Goal: Contribute content: Contribute content

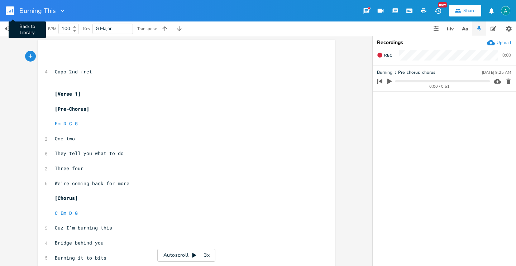
click at [15, 8] on button "Back to Library" at bounding box center [13, 10] width 14 height 17
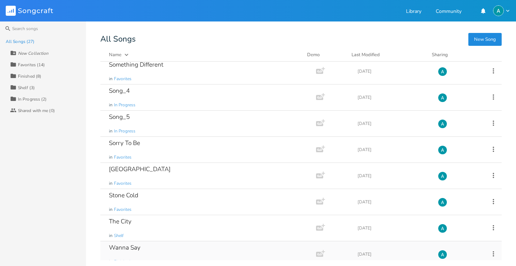
scroll to position [508, 0]
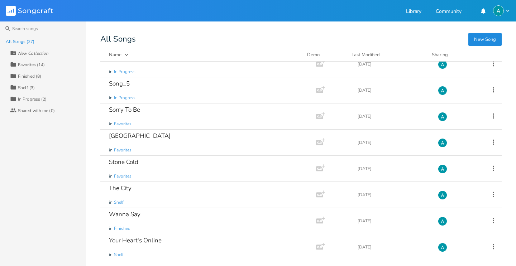
click at [56, 59] on div "Collection Favorites (14)" at bounding box center [48, 64] width 76 height 11
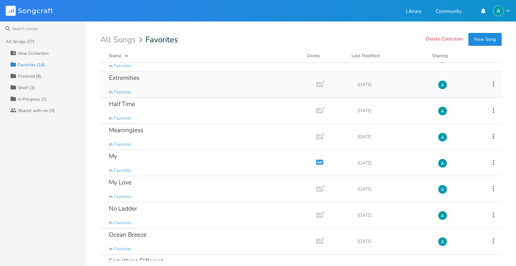
scroll to position [0, 0]
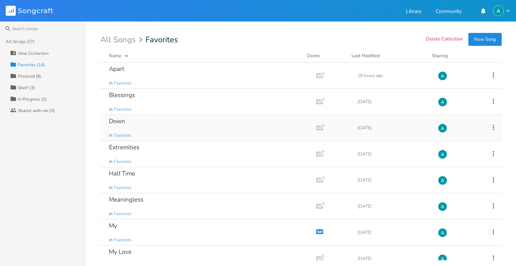
click at [137, 129] on div "Down in Favorites" at bounding box center [207, 128] width 196 height 26
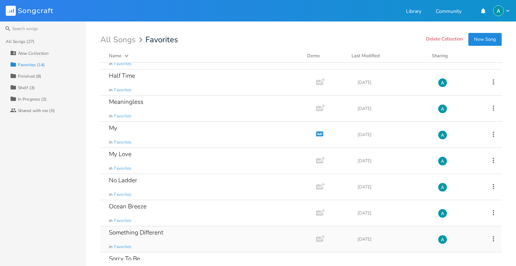
scroll to position [168, 0]
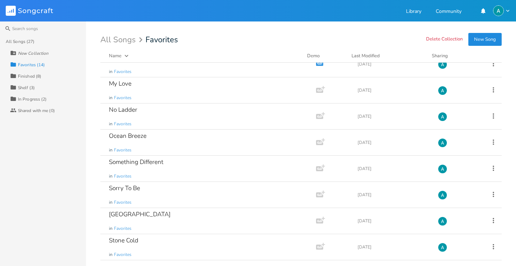
click at [45, 71] on div "Collection Finished (8)" at bounding box center [48, 75] width 76 height 11
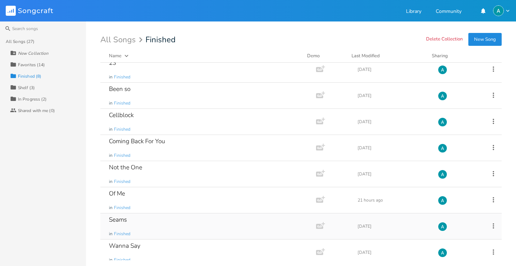
scroll to position [11, 0]
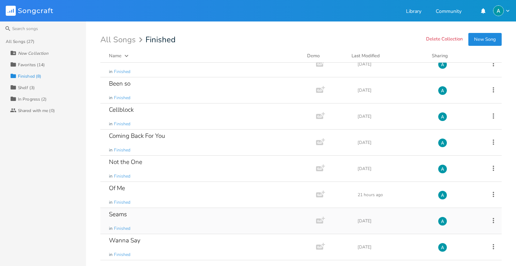
click at [146, 217] on div "Seams in Finished" at bounding box center [207, 221] width 196 height 26
click at [41, 65] on div "Favorites (14)" at bounding box center [31, 65] width 27 height 4
click at [43, 65] on div "Favorites (14)" at bounding box center [31, 65] width 27 height 4
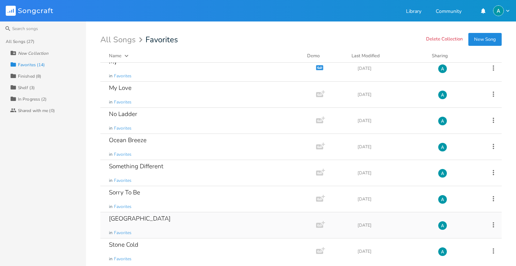
scroll to position [168, 0]
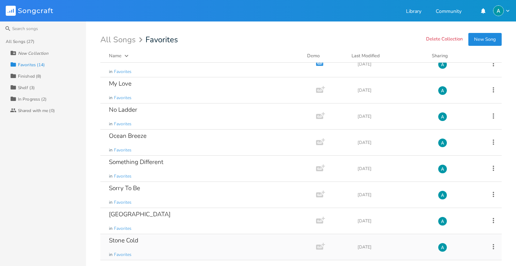
click at [165, 240] on div "Stone Cold in Favorites" at bounding box center [207, 247] width 196 height 26
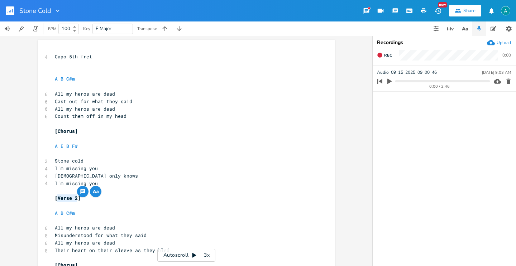
drag, startPoint x: 75, startPoint y: 197, endPoint x: 56, endPoint y: 201, distance: 20.2
click at [56, 201] on pre "[Verse 2]" at bounding box center [182, 199] width 259 height 8
type textarea "Chorus"
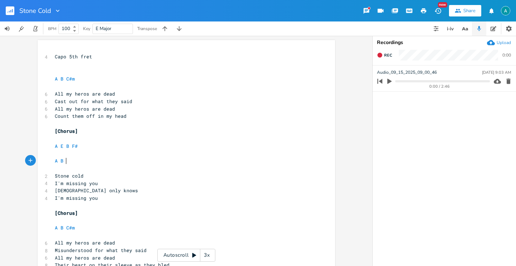
scroll to position [0, 9]
type textarea "A B F#"
click at [57, 128] on span "[Chorus]" at bounding box center [66, 131] width 23 height 6
type textarea "<"
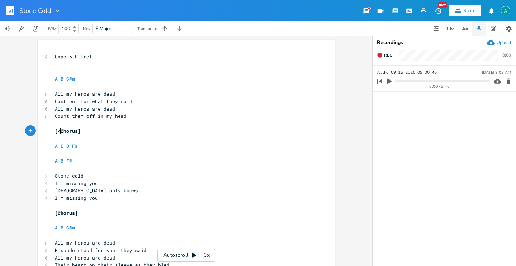
scroll to position [0, 3]
type textarea "Pre-"
click at [89, 73] on pre "​" at bounding box center [182, 72] width 259 height 8
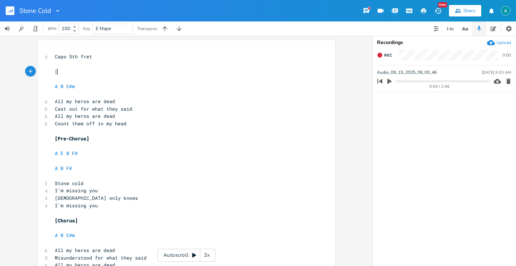
type textarea "[]"
type textarea "Choru"
type textarea "us"
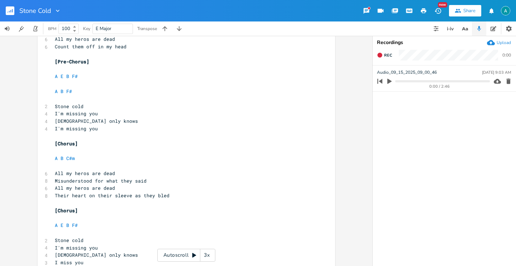
click at [76, 57] on pre "​" at bounding box center [182, 55] width 259 height 8
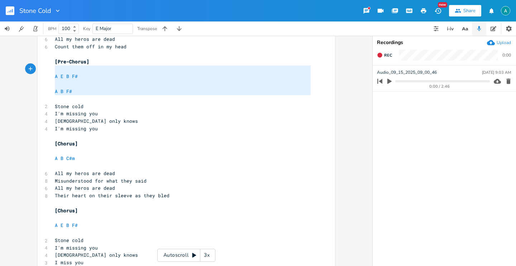
type textarea "[Pre-Chorus] A E B F# A B F#"
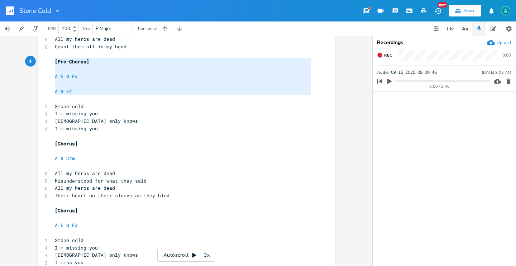
drag, startPoint x: 78, startPoint y: 96, endPoint x: 46, endPoint y: 64, distance: 45.4
click at [46, 64] on div "[Pre-Chorus] A E B F# A B F# x 4 Capo 5th fret ​ [Chorus] ​ A B C#m ​ 6 All my …" at bounding box center [187, 179] width 298 height 433
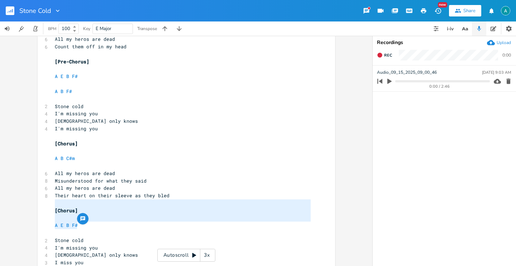
type textarea "[Chorus] A E B F#"
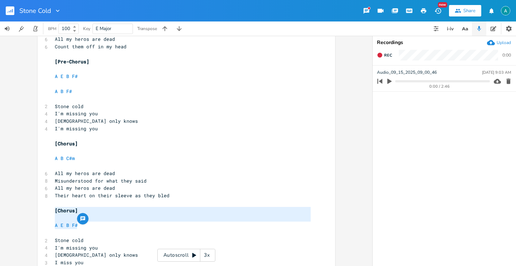
drag, startPoint x: 87, startPoint y: 225, endPoint x: 38, endPoint y: 210, distance: 50.6
click at [38, 210] on div "[Chorus] A E B F# x 4 Capo 5th fret ​ [Chorus] ​ A B C#m ​ 6 All my heros are d…" at bounding box center [187, 179] width 298 height 433
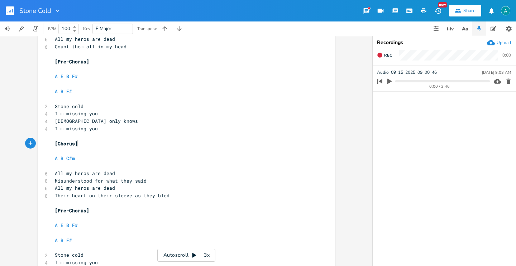
click at [80, 146] on pre "[Chorus]" at bounding box center [182, 144] width 259 height 8
type textarea "[Chorus]"
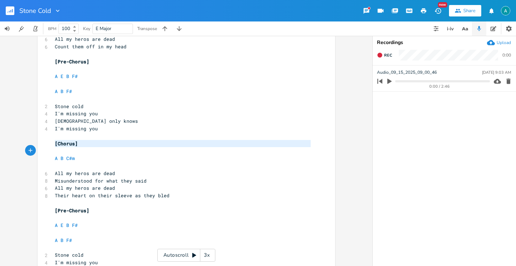
click at [80, 146] on pre "[Chorus]" at bounding box center [182, 144] width 259 height 8
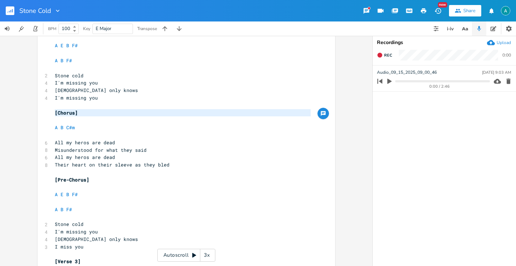
scroll to position [152, 0]
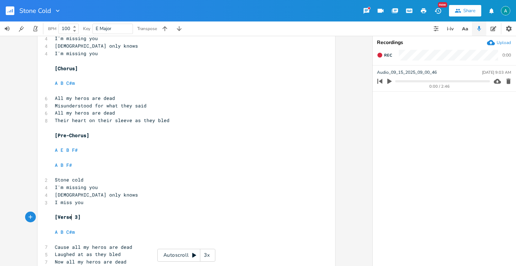
click at [70, 217] on span "[Verse 3]" at bounding box center [68, 217] width 26 height 6
type textarea "[Verse 3]"
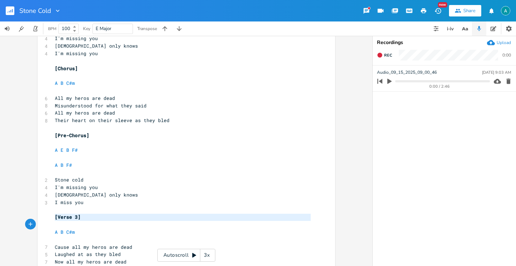
click at [70, 217] on span "[Verse 3]" at bounding box center [68, 217] width 26 height 6
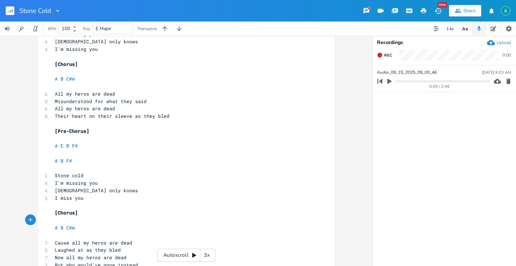
scroll to position [0, 0]
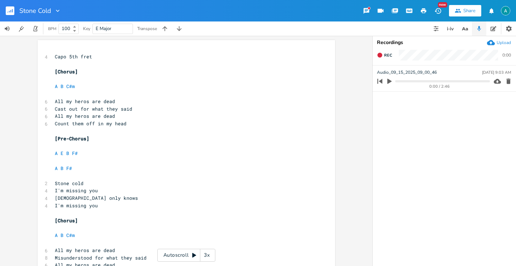
click at [63, 66] on pre "​" at bounding box center [182, 65] width 259 height 8
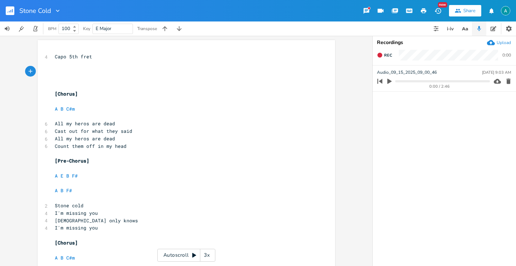
type textarea "[]"
type textarea "Verse 1"
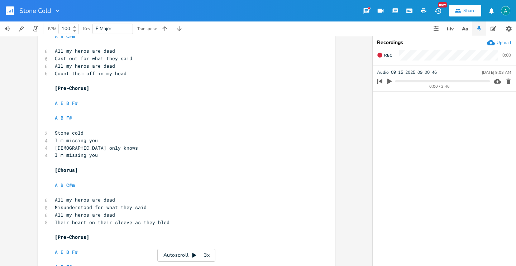
scroll to position [103, 0]
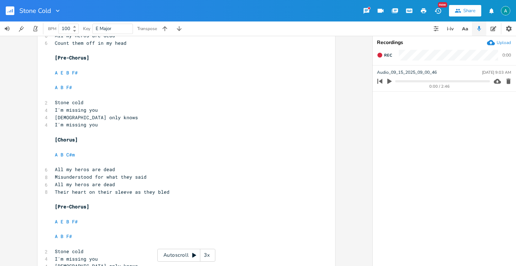
click at [88, 134] on pre "​" at bounding box center [182, 133] width 259 height 8
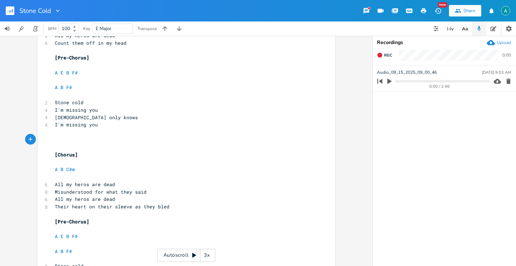
type textarea "[]"
type textarea "Verse 2"
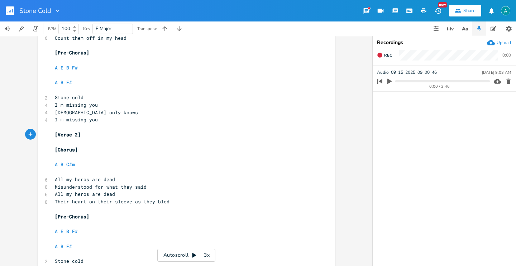
scroll to position [108, 0]
type textarea "[Verse 2]"
drag, startPoint x: 85, startPoint y: 138, endPoint x: 45, endPoint y: 133, distance: 40.5
click at [45, 133] on div "[Verse 2] x 4 Capo 5th fret ​ [Verse 1] ​ ​ [Chorus] ​ A B C#m ​ 6 All my heros…" at bounding box center [187, 174] width 298 height 485
click at [81, 206] on pre "​" at bounding box center [182, 210] width 259 height 8
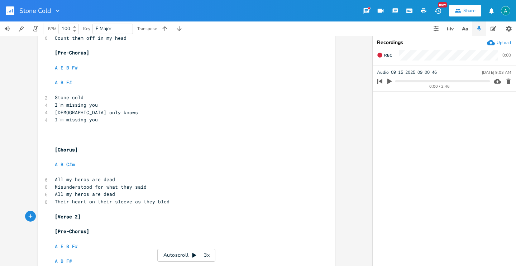
click at [68, 133] on pre "​" at bounding box center [182, 135] width 259 height 8
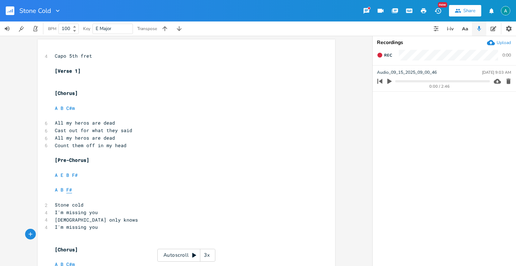
scroll to position [0, 0]
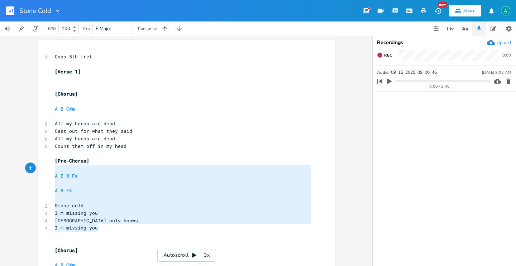
type textarea "[Pre-Chorus] A E B F# A B F# Stone cold I'm missing you [DEMOGRAPHIC_DATA] only…"
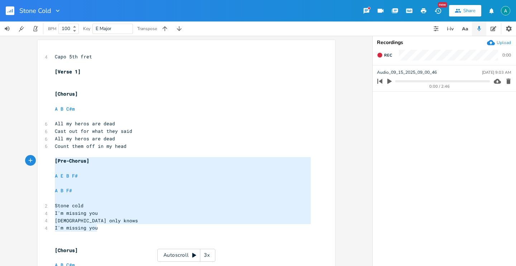
drag, startPoint x: 101, startPoint y: 229, endPoint x: 41, endPoint y: 161, distance: 90.7
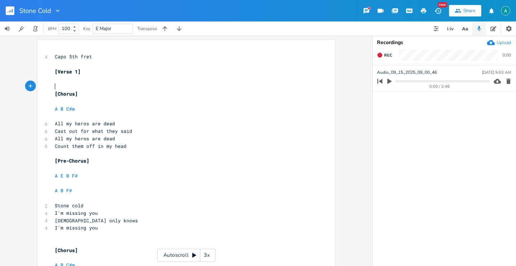
click at [57, 86] on pre "​" at bounding box center [182, 87] width 259 height 8
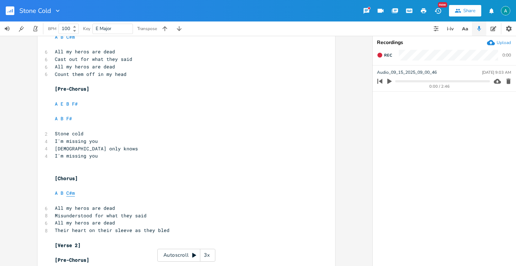
scroll to position [216, 0]
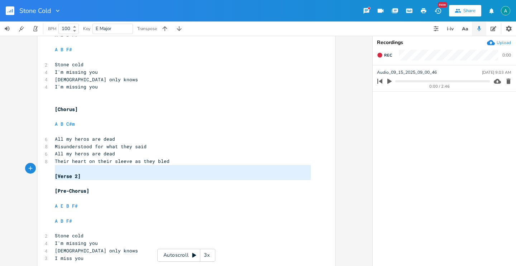
type textarea "[Verse 2]"
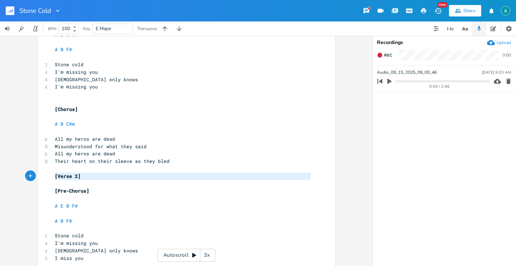
drag, startPoint x: 90, startPoint y: 181, endPoint x: 39, endPoint y: 174, distance: 52.1
click at [39, 174] on div "[Verse 2] x 4 Capo 5th fret ​ [Verse 1] ​ [Pre-Chorus] ​ A E B F# ​ A B F# ​ 2 …" at bounding box center [187, 107] width 298 height 567
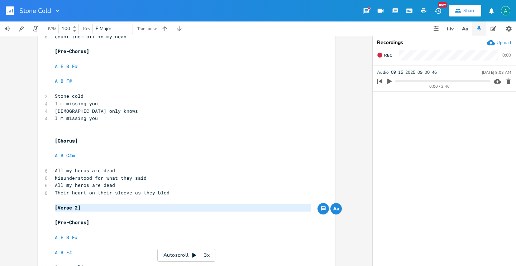
scroll to position [139, 0]
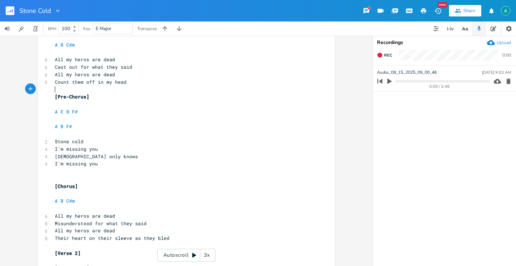
click at [69, 89] on pre "​" at bounding box center [182, 90] width 259 height 8
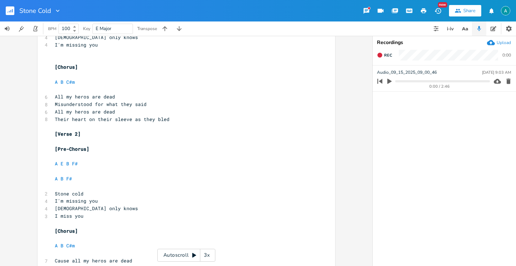
scroll to position [284, 0]
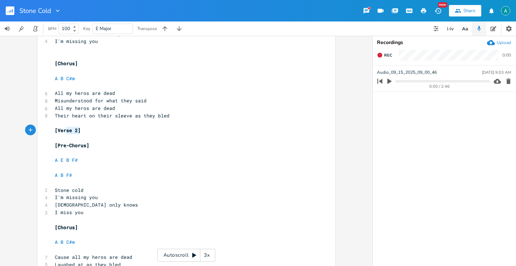
type textarea "[Verse 2]"
drag, startPoint x: 83, startPoint y: 134, endPoint x: 30, endPoint y: 130, distance: 53.2
click at [30, 130] on div "[Verse 2] x 4 Capo 5th fret ​ [Verse 1] ​ [Pre-Chorus] ​ A E B F# ​ A B F# ​ 2 …" at bounding box center [186, 151] width 372 height 230
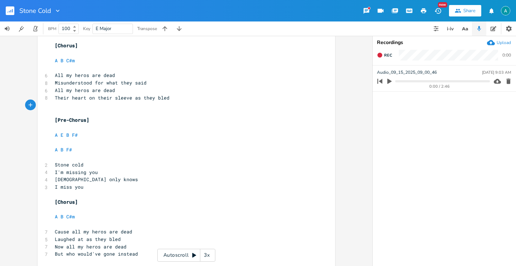
scroll to position [314, 0]
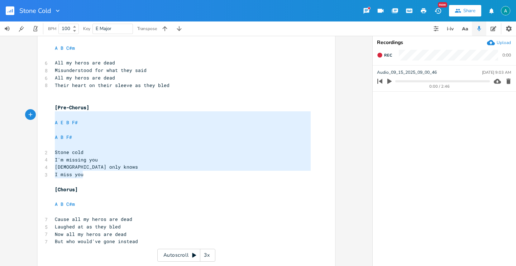
type textarea "[Pre-Chorus] A E B F# A B F# Stone cold I'm missing you [DEMOGRAPHIC_DATA] only…"
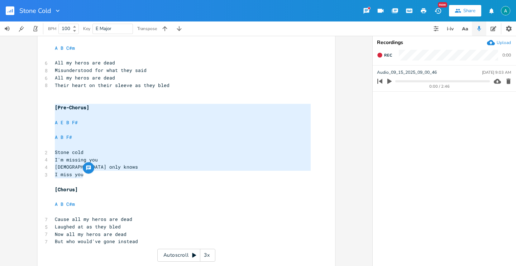
drag, startPoint x: 91, startPoint y: 178, endPoint x: 39, endPoint y: 105, distance: 89.7
click at [38, 106] on div "[Pre-Chorus] A E B F# A B F# Stone cold I'm missing you [DEMOGRAPHIC_DATA] only…" at bounding box center [187, 17] width 298 height 582
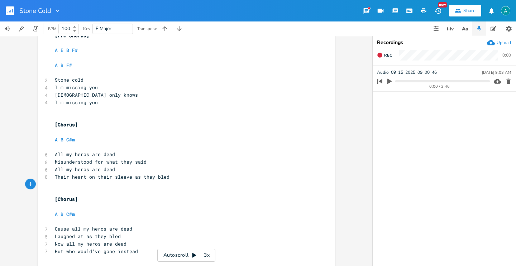
scroll to position [278, 0]
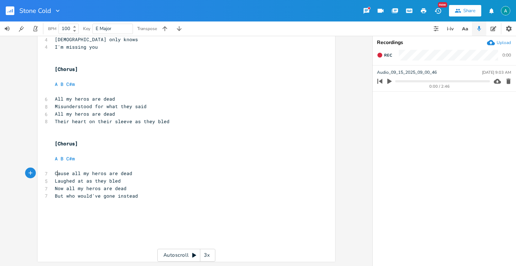
click at [55, 172] on span "Cause all my heros are dead" at bounding box center [93, 173] width 77 height 6
type textarea "Now"
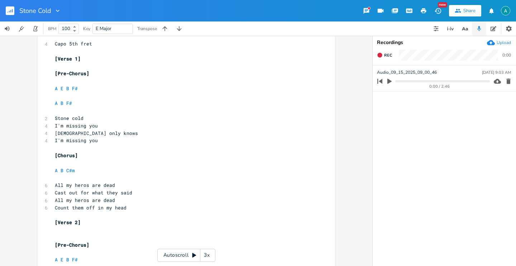
scroll to position [0, 0]
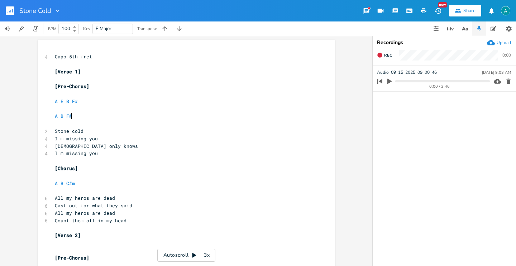
click at [76, 118] on pre "A B F#" at bounding box center [182, 117] width 259 height 8
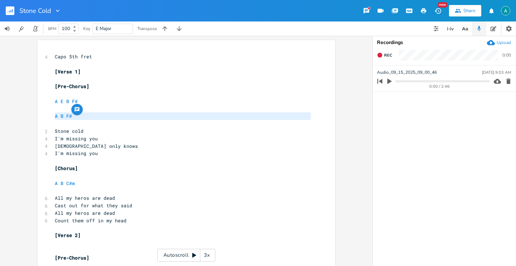
click at [76, 118] on pre "A B F#" at bounding box center [182, 117] width 259 height 8
type textarea "A B F#"
click at [76, 118] on pre "A B F#" at bounding box center [182, 117] width 259 height 8
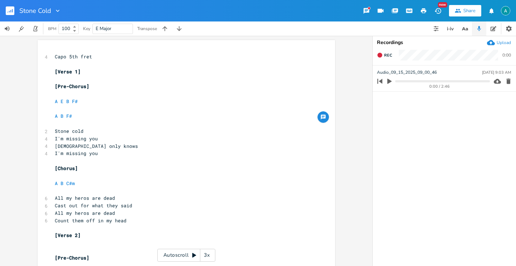
click at [75, 118] on pre "A B F#" at bounding box center [182, 117] width 259 height 8
click at [75, 117] on pre "A B F#" at bounding box center [182, 117] width 259 height 8
type textarea "A B F#"
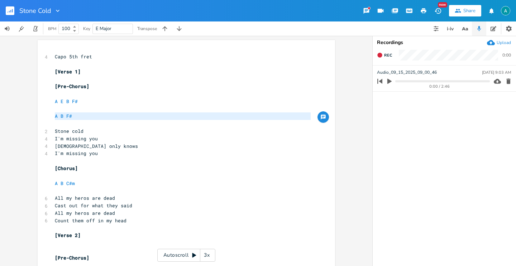
click at [75, 117] on pre "A B F#" at bounding box center [182, 117] width 259 height 8
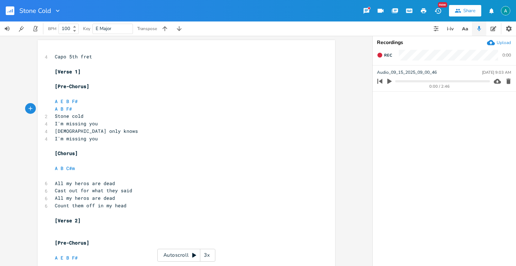
click at [82, 108] on pre "A B F#" at bounding box center [182, 109] width 259 height 8
type textarea "A B F#"
click at [82, 108] on pre "A B F#" at bounding box center [182, 109] width 259 height 8
click at [82, 76] on pre "​" at bounding box center [182, 79] width 259 height 8
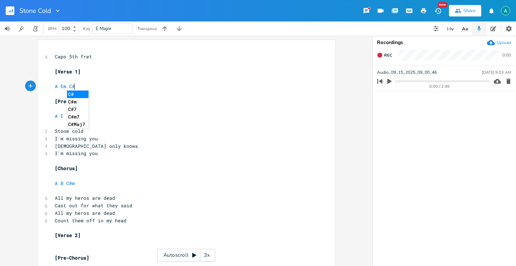
scroll to position [0, 22]
type textarea "A Em C#m B"
click at [42, 13] on input "Stone Cold" at bounding box center [35, 11] width 32 height 6
type input "R"
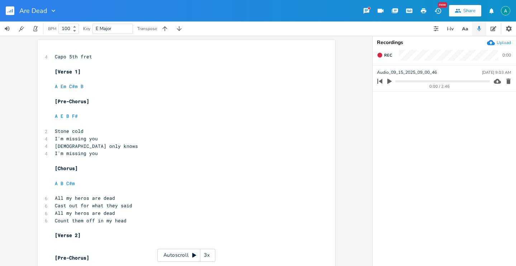
type input "Are Dead"
click at [77, 75] on pre "[Verse 1]" at bounding box center [182, 72] width 259 height 8
click at [103, 88] on pre "A Em C#m B" at bounding box center [182, 87] width 259 height 8
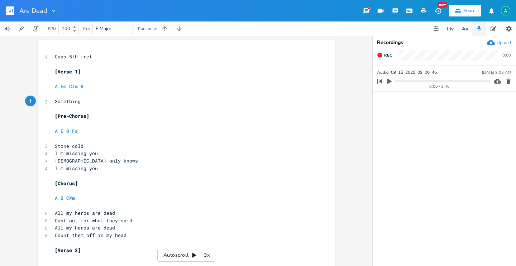
type textarea "Something"
type textarea "'s just no"
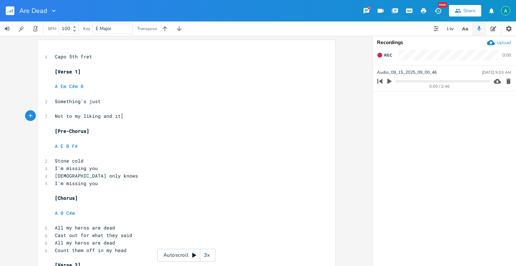
type textarea "Not to my liking and it's"
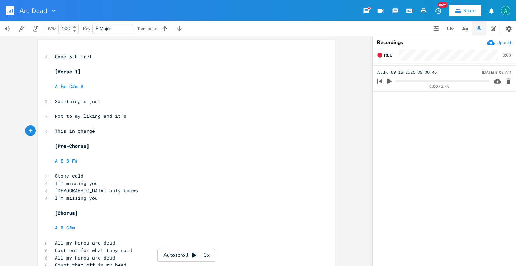
type textarea "This in charge"
type textarea ", shed this light"
click at [104, 116] on span "Not to my liking and it's" at bounding box center [91, 116] width 72 height 6
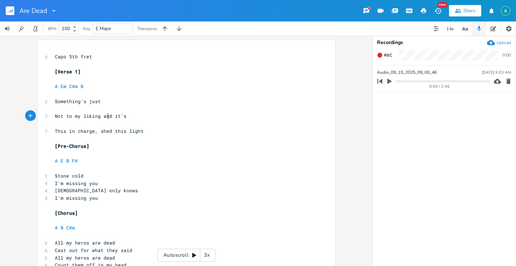
type textarea "n"
click at [104, 116] on span "Not to my liking and it's" at bounding box center [91, 116] width 72 height 6
click at [101, 120] on pre "​" at bounding box center [182, 124] width 259 height 8
click at [138, 115] on pre "Not to my liking and it's" at bounding box center [182, 117] width 259 height 8
type textarea "time to bye"
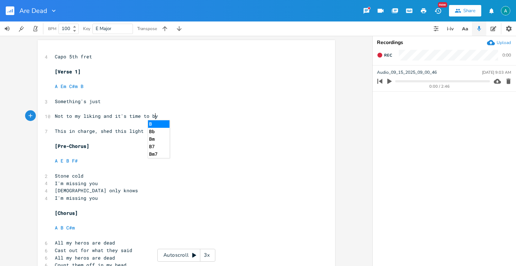
scroll to position [0, 25]
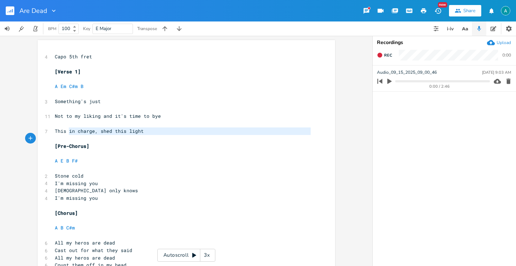
drag, startPoint x: 66, startPoint y: 132, endPoint x: 148, endPoint y: 134, distance: 82.5
click at [148, 134] on pre "This in charge, shed this light" at bounding box center [182, 132] width 259 height 8
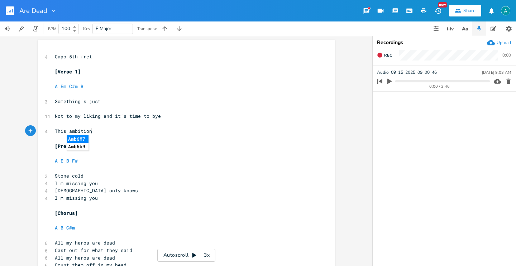
type textarea "ambition"
type textarea ", this vision"
type textarea "n"
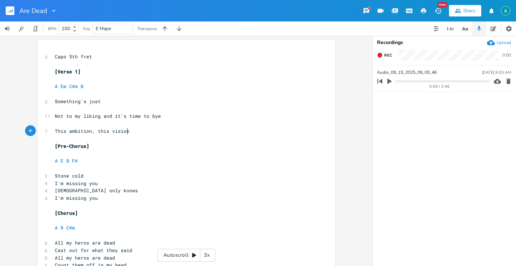
scroll to position [0, 4]
click at [64, 83] on span "A Em C#m B" at bounding box center [69, 86] width 29 height 6
click at [121, 98] on pre "Something's just" at bounding box center [182, 102] width 259 height 8
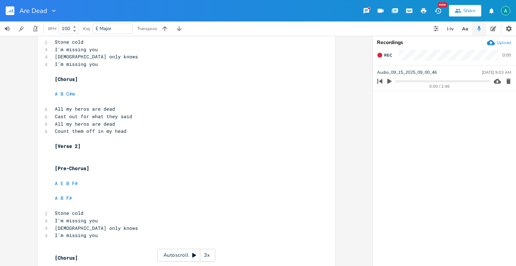
scroll to position [134, 0]
click at [155, 124] on pre "All my heros are dead" at bounding box center [182, 124] width 259 height 8
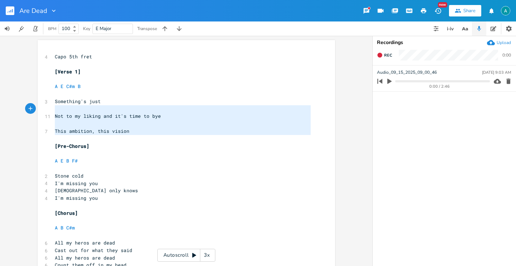
type textarea "A E C#m B Something's just Not to my liking and it's time to bye This ambition,…"
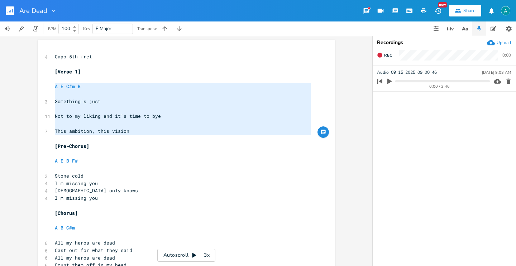
drag, startPoint x: 134, startPoint y: 134, endPoint x: 48, endPoint y: 89, distance: 96.8
click at [86, 162] on pre "A E B F#" at bounding box center [182, 161] width 259 height 8
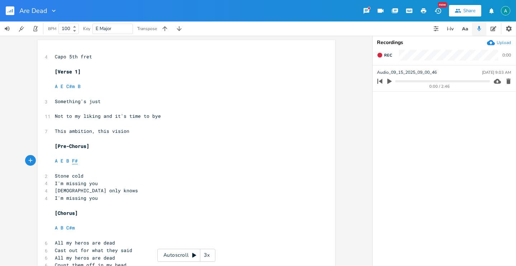
click at [68, 162] on span "A E B F#" at bounding box center [66, 161] width 23 height 6
type textarea "B"
click at [158, 202] on pre "​" at bounding box center [182, 206] width 259 height 8
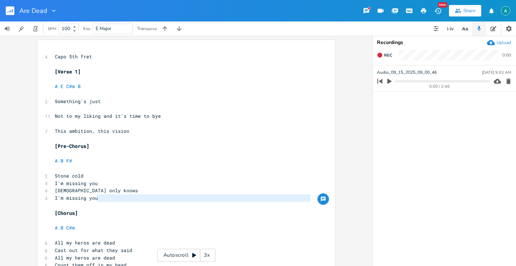
click at [145, 151] on pre "​" at bounding box center [182, 154] width 259 height 8
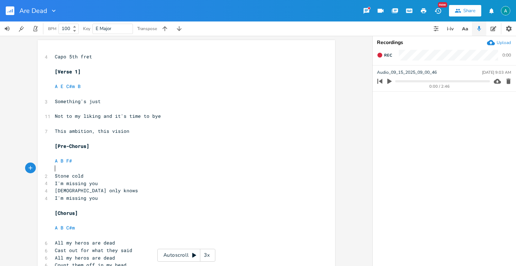
click at [122, 171] on pre "​" at bounding box center [182, 169] width 259 height 8
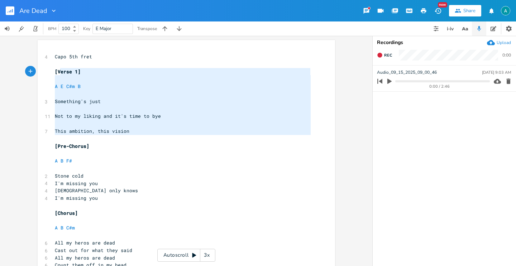
type textarea "A E C#m B Something's just Not to my liking and it's time to bye This ambition,…"
drag, startPoint x: 149, startPoint y: 138, endPoint x: 56, endPoint y: 92, distance: 104.2
click at [99, 189] on pre "[DEMOGRAPHIC_DATA] only knows" at bounding box center [182, 191] width 259 height 8
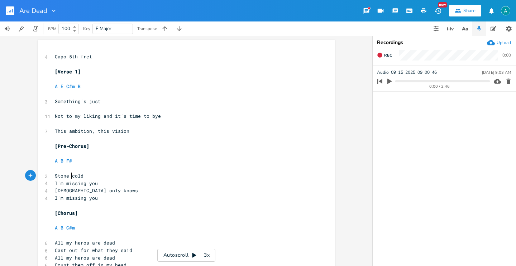
click at [69, 172] on pre "Stone cold" at bounding box center [182, 176] width 259 height 8
click at [86, 174] on pre "Stone cold" at bounding box center [182, 176] width 259 height 8
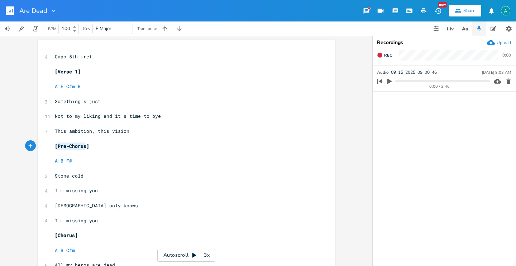
drag, startPoint x: 83, startPoint y: 149, endPoint x: 56, endPoint y: 146, distance: 27.1
click at [56, 146] on pre "[Pre-Chorus]" at bounding box center [182, 147] width 259 height 8
type textarea "Vert"
type textarea "rse 1"
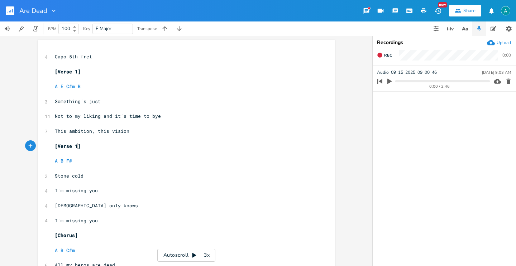
scroll to position [0, 11]
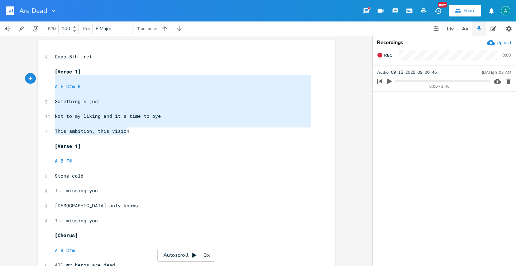
type textarea "[Verse 1] A E C#m B Something's just Not to my liking and it's time to bye This…"
drag, startPoint x: 162, startPoint y: 131, endPoint x: 46, endPoint y: 71, distance: 130.8
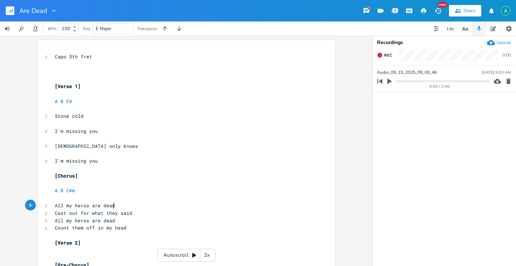
click at [130, 208] on pre "All my heros are dead" at bounding box center [182, 206] width 259 height 8
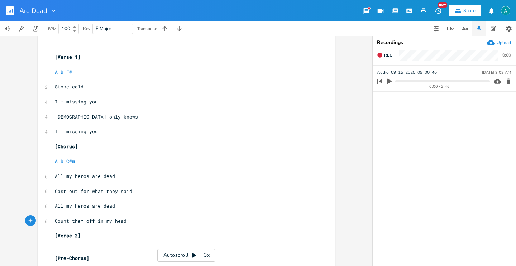
scroll to position [179, 0]
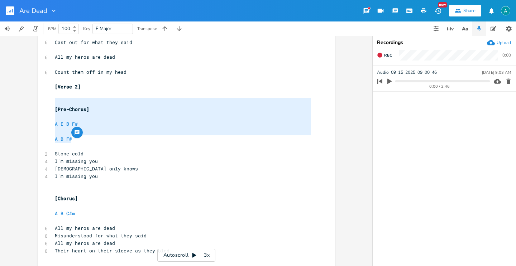
type textarea "[Pre-Chorus] A E B F# A B F#"
drag, startPoint x: 94, startPoint y: 140, endPoint x: 43, endPoint y: 98, distance: 66.5
click at [42, 98] on div "[Pre-Chorus] A E B F# A B F# x 4 Capo 5th fret ​ ​ ​ [Verse 1] ​ A B F# ​ 2 Sto…" at bounding box center [187, 127] width 298 height 530
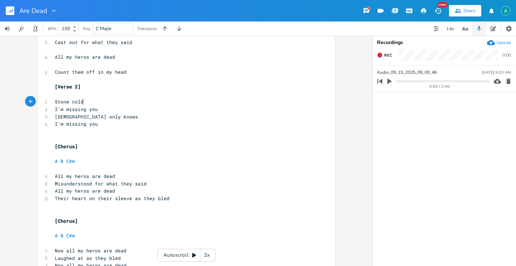
click at [96, 101] on pre "Stone cold" at bounding box center [182, 102] width 259 height 8
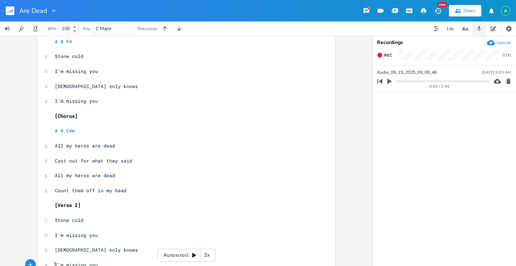
scroll to position [0, 0]
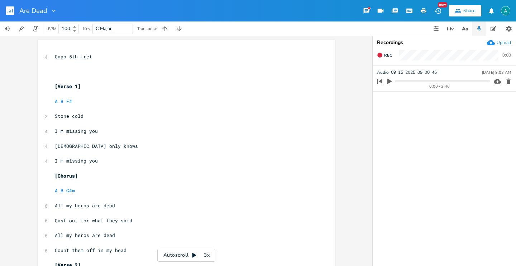
click at [99, 106] on pre "​" at bounding box center [182, 109] width 259 height 8
click at [103, 103] on pre "A B F#" at bounding box center [182, 102] width 259 height 8
type textarea "#"
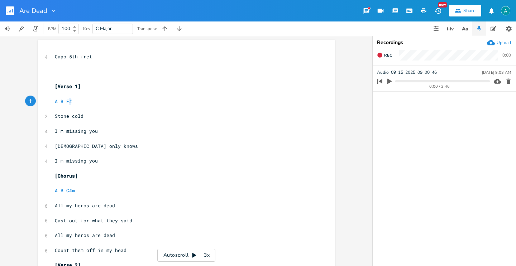
click at [103, 103] on pre "A B F#" at bounding box center [182, 102] width 259 height 8
click at [107, 101] on pre "A B F#" at bounding box center [182, 102] width 259 height 8
click at [106, 101] on pre "A B F#" at bounding box center [182, 102] width 259 height 8
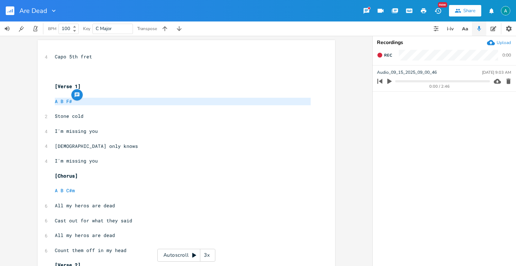
type textarea "A B F#"
click at [106, 101] on pre "A B F#" at bounding box center [182, 102] width 259 height 8
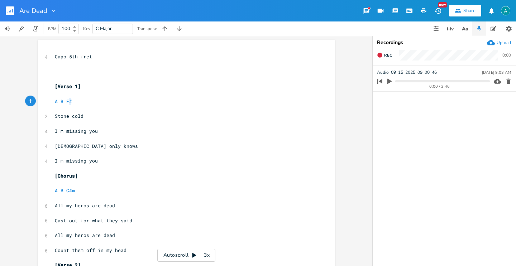
type textarea "A B F#"
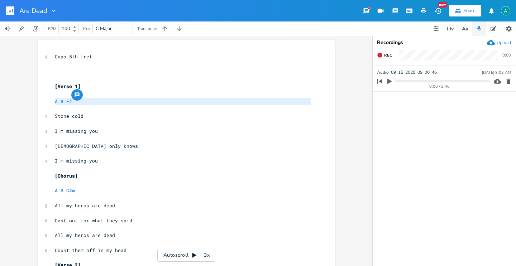
click at [106, 101] on pre "A B F#" at bounding box center [182, 102] width 259 height 8
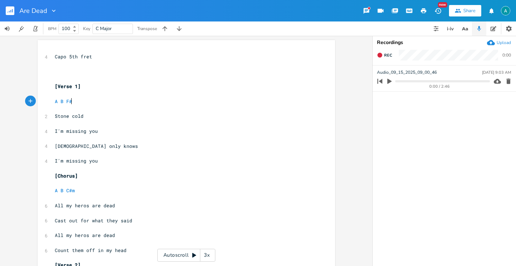
click at [106, 101] on pre "A B F#" at bounding box center [182, 102] width 259 height 8
type textarea "A B F#"
click at [106, 101] on pre "A B F#" at bounding box center [182, 102] width 259 height 8
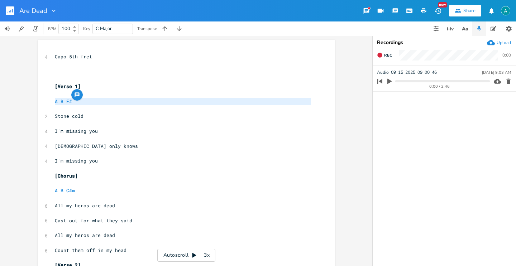
click at [106, 101] on pre "A B F#" at bounding box center [182, 102] width 259 height 8
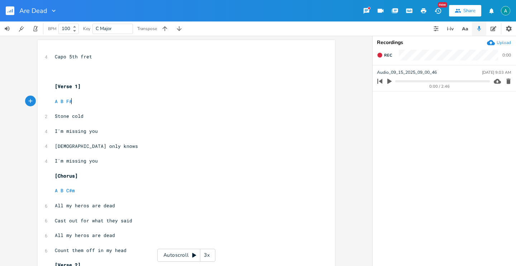
click at [106, 101] on pre "A B F#" at bounding box center [182, 102] width 259 height 8
type textarea "A B F#"
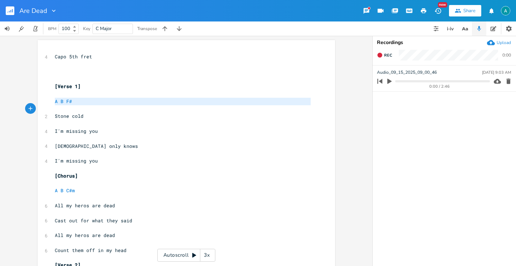
click at [106, 101] on pre "A B F#" at bounding box center [182, 102] width 259 height 8
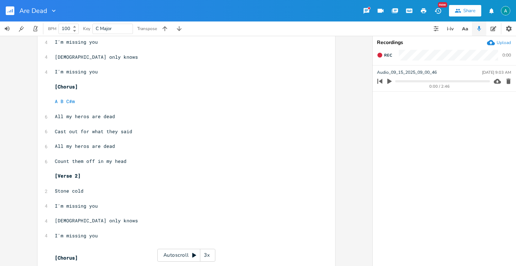
scroll to position [170, 0]
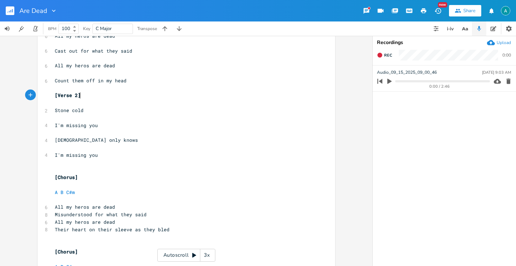
click at [97, 99] on pre "​" at bounding box center [182, 103] width 259 height 8
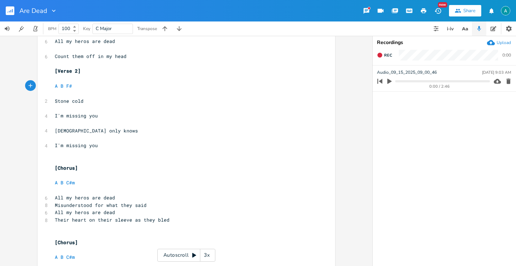
scroll to position [195, 0]
click at [50, 206] on div "x 4 Capo 5th fret ​ ​ ​ [Verse 1] ​ A B F# ​ 2 Stone cold ​ 4 I'm missing you ​…" at bounding box center [187, 102] width 298 height 515
click at [55, 205] on span "Misunderstood for what they said" at bounding box center [101, 204] width 92 height 6
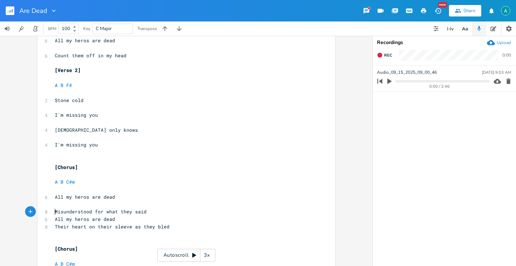
click at [53, 219] on pre "All my heros are dead" at bounding box center [182, 220] width 259 height 8
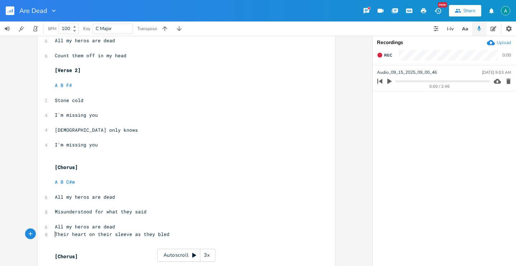
click at [53, 237] on pre "Their heart on their sleeve as they bled" at bounding box center [182, 235] width 259 height 8
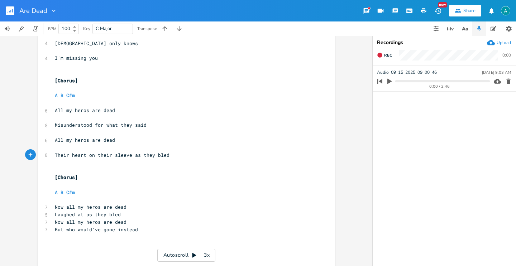
scroll to position [282, 0]
click at [55, 215] on span "Laughed at as they bled" at bounding box center [88, 214] width 66 height 6
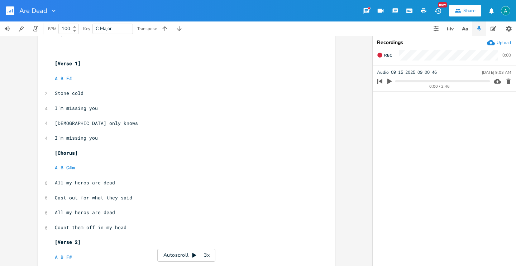
scroll to position [0, 0]
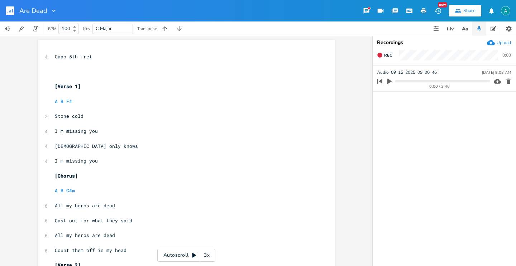
click at [71, 74] on pre "​" at bounding box center [182, 72] width 259 height 8
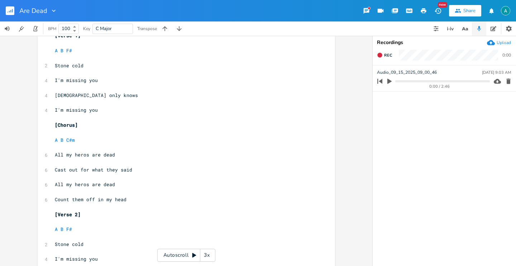
scroll to position [109, 0]
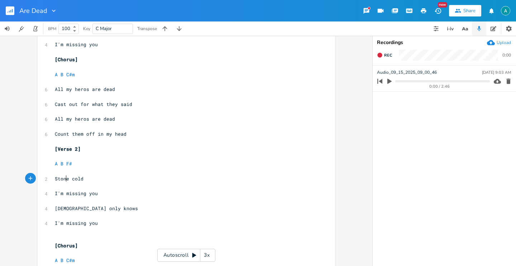
click at [65, 180] on span "Stone cold" at bounding box center [69, 179] width 29 height 6
type textarea "Stone"
click at [65, 180] on span "Stone cold" at bounding box center [69, 179] width 29 height 6
click at [60, 180] on span "Stone cold" at bounding box center [69, 179] width 29 height 6
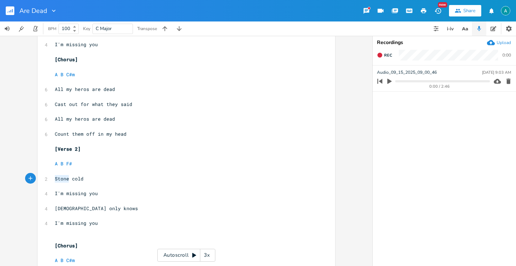
click at [60, 180] on span "Stone cold" at bounding box center [69, 179] width 29 height 6
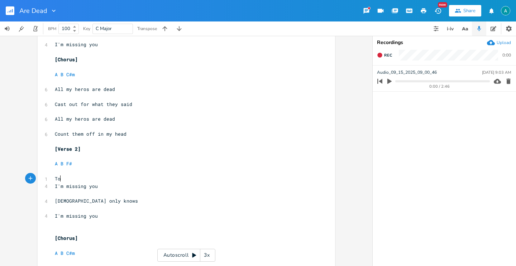
type textarea "To"
type textarea "o late"
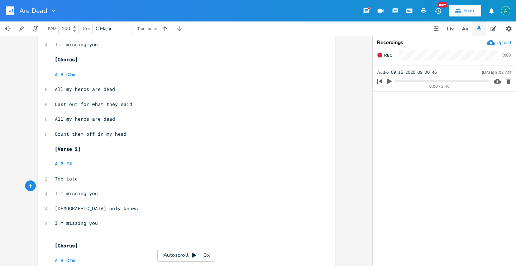
click at [61, 192] on span "I'm missing you" at bounding box center [76, 193] width 43 height 6
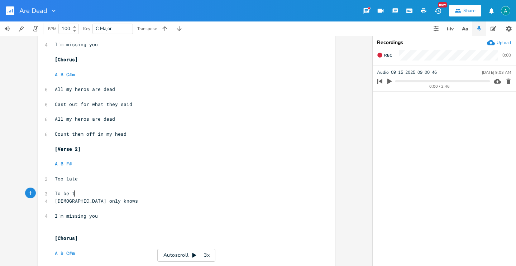
scroll to position [0, 14]
type textarea "To be tue"
type textarea "rue"
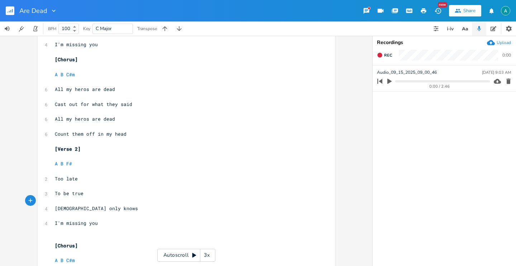
click at [64, 213] on pre "​" at bounding box center [182, 217] width 259 height 8
click at [69, 210] on span "[DEMOGRAPHIC_DATA] only knows" at bounding box center [96, 208] width 83 height 6
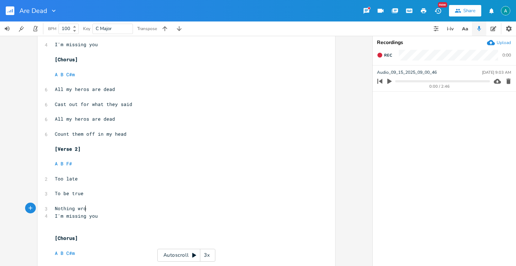
type textarea "Nothing wrong"
type textarea "g with"
type textarea "M"
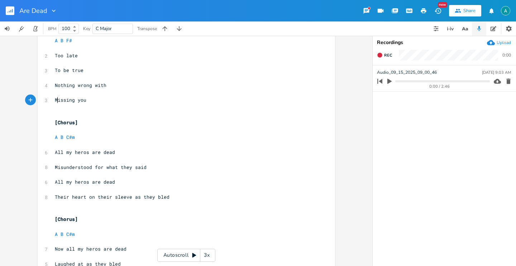
scroll to position [239, 0]
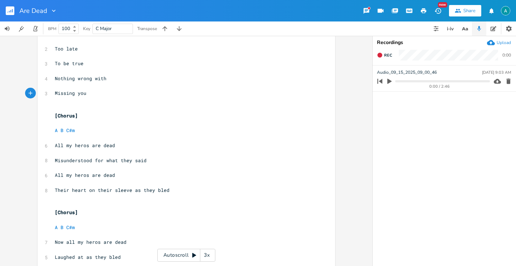
click at [57, 203] on pre "​" at bounding box center [182, 205] width 259 height 8
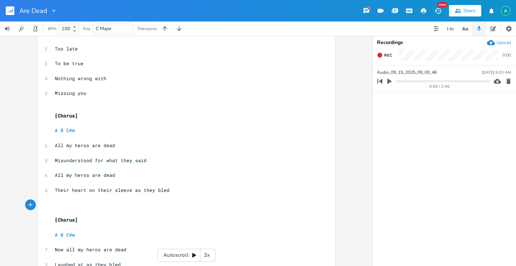
type textarea "[]"
type textarea "Chords"
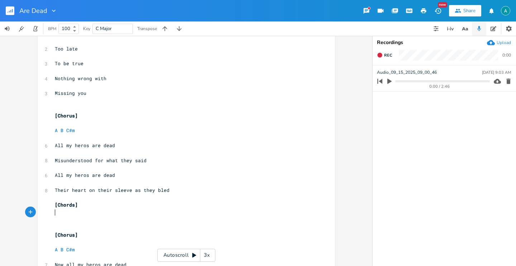
scroll to position [0, 3]
type textarea "F#"
drag, startPoint x: 84, startPoint y: 204, endPoint x: 80, endPoint y: 205, distance: 3.7
click at [84, 204] on pre "[Chords]" at bounding box center [182, 205] width 259 height 8
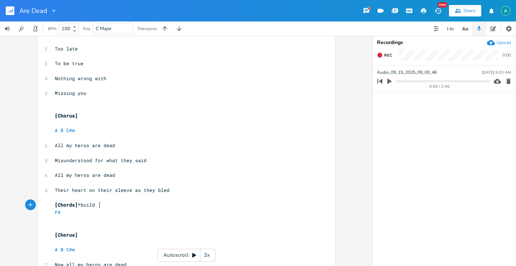
type textarea "*build up"
type textarea "*"
click at [116, 195] on pre "​" at bounding box center [182, 198] width 259 height 8
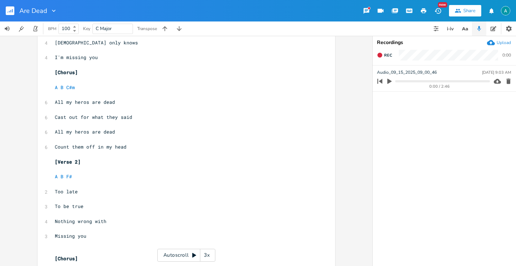
scroll to position [0, 0]
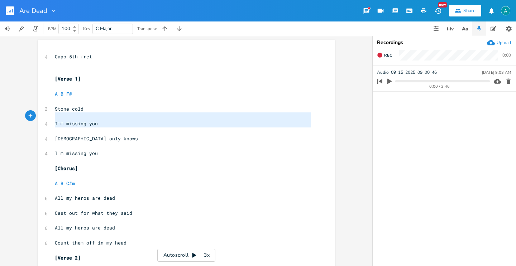
type textarea "Stone cold I'm missing you"
drag, startPoint x: 106, startPoint y: 128, endPoint x: 46, endPoint y: 107, distance: 63.9
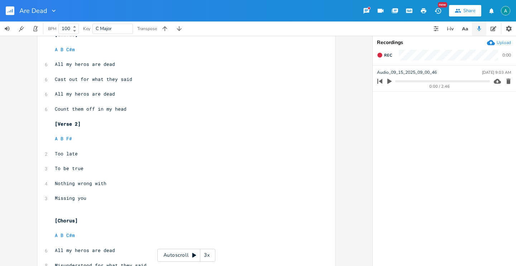
scroll to position [134, 0]
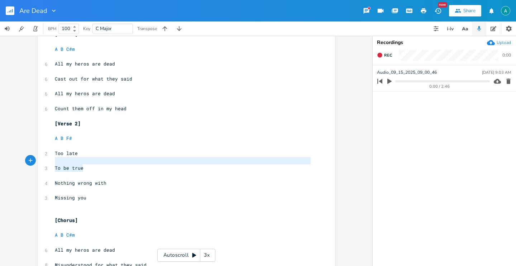
type textarea "Too late To be true"
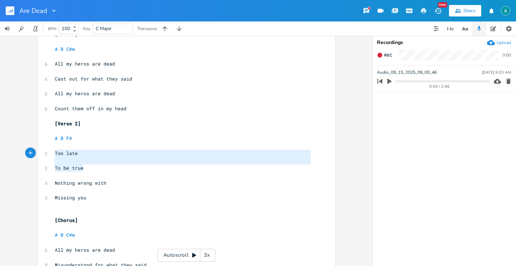
drag, startPoint x: 98, startPoint y: 170, endPoint x: 45, endPoint y: 154, distance: 55.4
click at [53, 154] on div "4 Capo 5th fret ​ ​ [Verse 1] ​ A B F# ​ 2 Stone cold ​ 4 I'm missing you ​ 4 G…" at bounding box center [182, 195] width 259 height 552
paste textarea
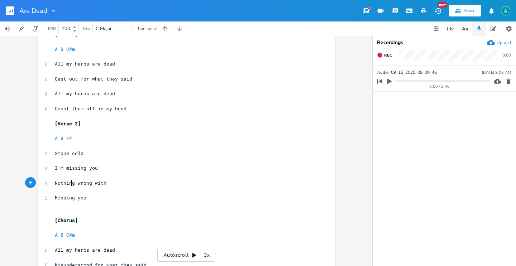
click at [69, 184] on span "Nothing wrong with" at bounding box center [81, 183] width 52 height 6
click at [70, 184] on span "Nothing wrong with" at bounding box center [81, 183] width 52 height 6
type textarea "Nothing"
click at [71, 184] on span "Nothing wrong with" at bounding box center [81, 183] width 52 height 6
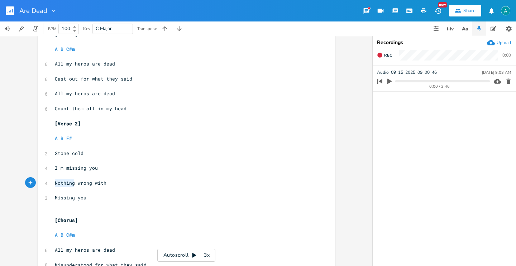
click at [71, 184] on span "Nothing wrong with" at bounding box center [81, 183] width 52 height 6
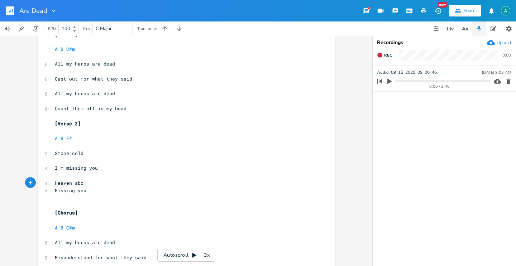
type textarea "Heaven abo"
type textarea "ve"
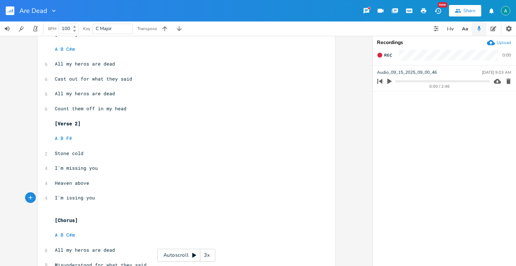
type textarea "I'm m"
click at [66, 185] on span "Heaven above" at bounding box center [72, 183] width 34 height 6
click at [73, 182] on span "Heaven above" at bounding box center [72, 183] width 34 height 6
click at [67, 183] on span "Heaven above" at bounding box center [72, 183] width 34 height 6
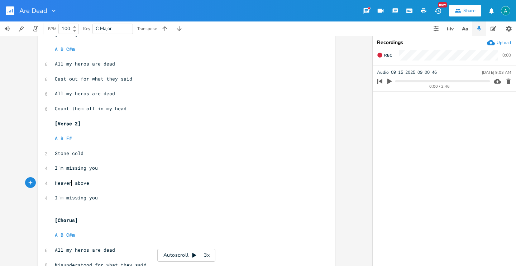
click at [70, 182] on span "Heaven above" at bounding box center [72, 183] width 34 height 6
type textarea "'"
type textarea "l"
type textarea "s"
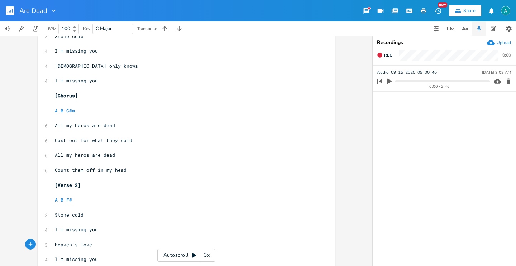
scroll to position [0, 0]
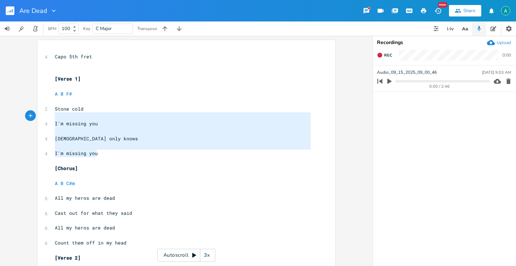
type textarea "Stone cold I'm missing you [DEMOGRAPHIC_DATA] only knows I'm missing you"
drag, startPoint x: 103, startPoint y: 154, endPoint x: 40, endPoint y: 110, distance: 77.3
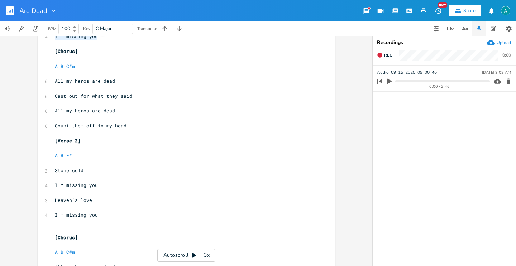
scroll to position [194, 0]
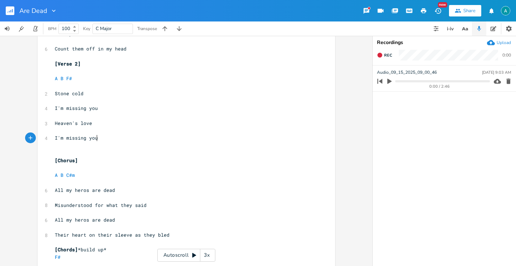
type textarea "Stone cold I'm missing you Heaven's love I'm missing you"
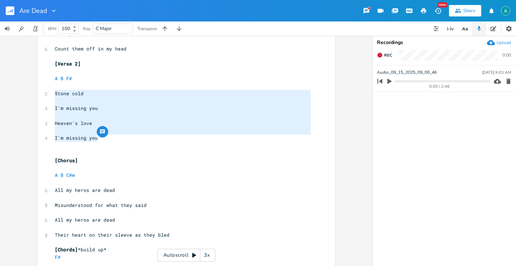
drag, startPoint x: 106, startPoint y: 141, endPoint x: 0, endPoint y: 94, distance: 115.2
click at [0, 94] on div "Stone cold I'm missing you Heaven's love I'm missing you x 4 Capo 5th fret ​ ​ …" at bounding box center [186, 151] width 372 height 230
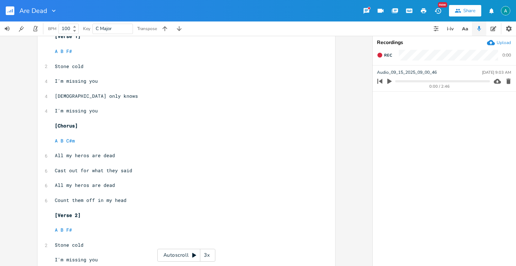
scroll to position [252, 0]
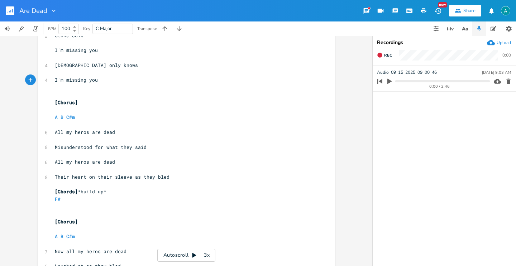
click at [64, 211] on pre "​" at bounding box center [182, 215] width 259 height 8
drag, startPoint x: 78, startPoint y: 192, endPoint x: 85, endPoint y: 184, distance: 10.0
click at [79, 192] on span "[Chords] *build up*" at bounding box center [81, 192] width 52 height 6
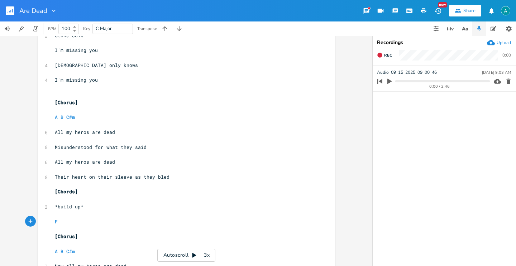
type textarea "#"
click at [172, 192] on pre "[Chords]" at bounding box center [182, 192] width 259 height 8
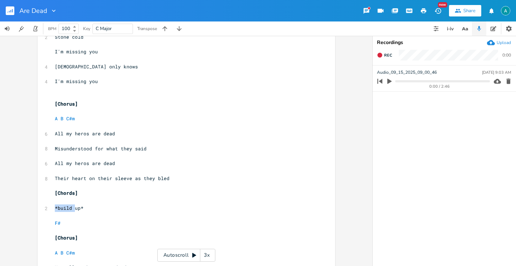
drag, startPoint x: 51, startPoint y: 208, endPoint x: 82, endPoint y: 206, distance: 31.2
click at [73, 206] on div "x 4 Capo 5th fret ​ ​ [Verse 1] ​ A B F# ​ 2 Stone cold ​ 4 I'm missing you ​ 4…" at bounding box center [187, 84] width 298 height 590
type textarea "*build up*"
drag, startPoint x: 92, startPoint y: 206, endPoint x: 47, endPoint y: 209, distance: 44.9
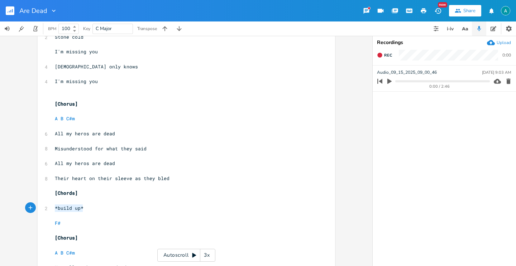
click at [48, 209] on div "*build up* x 4 Capo 5th fret ​ ​ [Verse 1] ​ A B F# ​ 2 Stone cold ​ 4 I'm miss…" at bounding box center [187, 84] width 298 height 590
click at [75, 224] on pre "F#" at bounding box center [182, 224] width 259 height 8
paste textarea
click at [64, 206] on pre "​" at bounding box center [182, 209] width 259 height 8
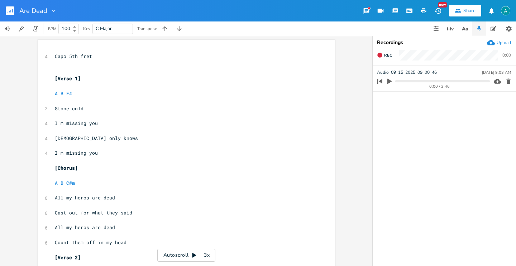
scroll to position [0, 0]
click at [4, 12] on div "Are Dead" at bounding box center [28, 11] width 57 height 22
click at [8, 11] on rect "button" at bounding box center [10, 10] width 9 height 9
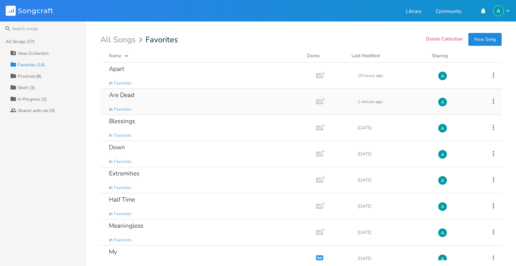
click at [149, 91] on div "Are Dead in Favorites" at bounding box center [207, 102] width 196 height 26
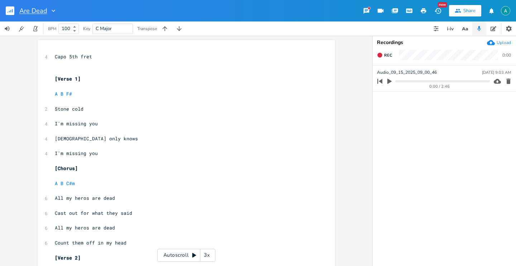
click at [26, 9] on input "Are Dead" at bounding box center [33, 11] width 28 height 6
type input "R Dead"
click at [24, 71] on div "xxxxxxxxxx 4 Capo 5th fret ​ ​ [Verse 1] ​ A B F# ​ 2 Stone cold ​ 4 I'm missin…" at bounding box center [186, 151] width 372 height 230
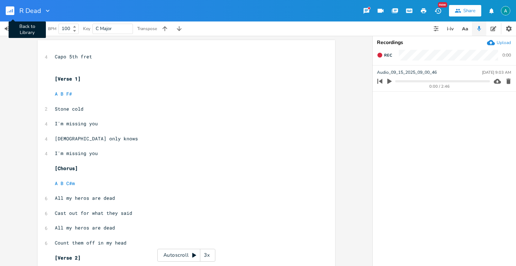
click at [8, 10] on rect "button" at bounding box center [10, 10] width 9 height 9
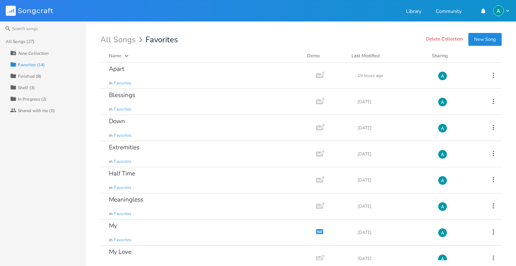
click at [42, 63] on div "Favorites (14)" at bounding box center [31, 65] width 27 height 4
click at [57, 66] on div "Collection Favorites (14)" at bounding box center [48, 64] width 76 height 11
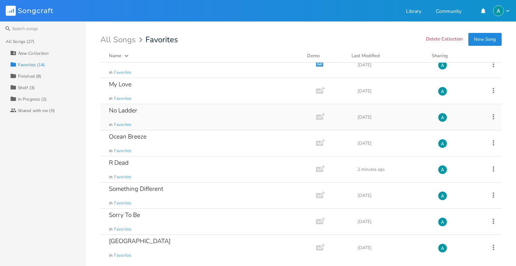
scroll to position [168, 0]
click at [169, 162] on div "R Dead in Favorites" at bounding box center [207, 169] width 196 height 26
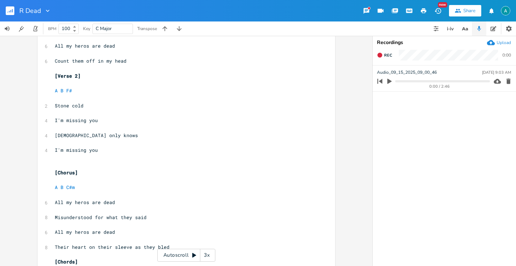
scroll to position [318, 0]
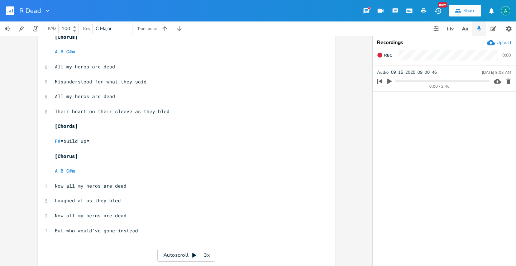
click at [140, 199] on pre "Laughed at as they bled" at bounding box center [182, 201] width 259 height 8
type textarea "bled"
click at [140, 199] on pre "Laughed at as they bled" at bounding box center [182, 201] width 259 height 8
click at [149, 203] on pre "Laughed at as they bled" at bounding box center [182, 201] width 259 height 8
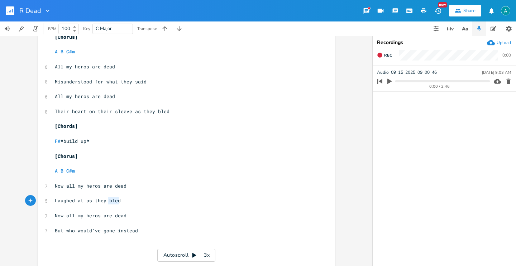
type textarea "Laughed at as they bled"
click at [149, 203] on pre "Laughed at as they bled" at bounding box center [182, 201] width 259 height 8
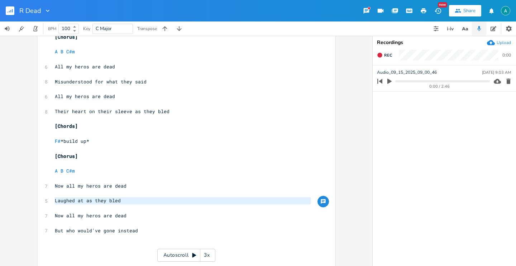
click at [130, 201] on pre "Laughed at as they bled" at bounding box center [182, 201] width 259 height 8
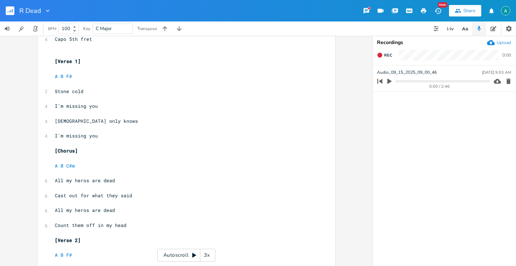
scroll to position [0, 0]
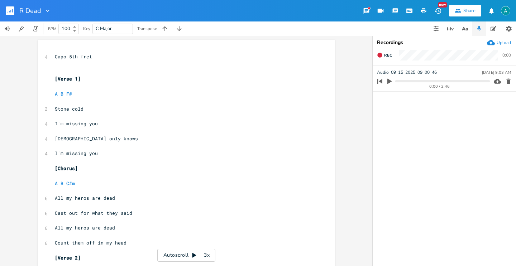
click at [10, 10] on rect "button" at bounding box center [10, 10] width 9 height 9
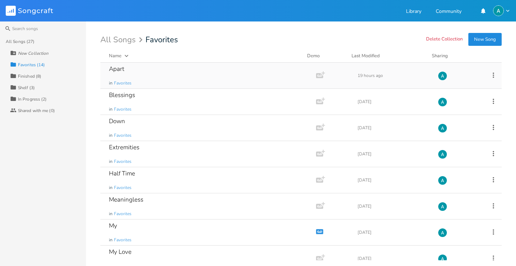
click at [156, 78] on div "Apart in Favorites" at bounding box center [207, 76] width 196 height 26
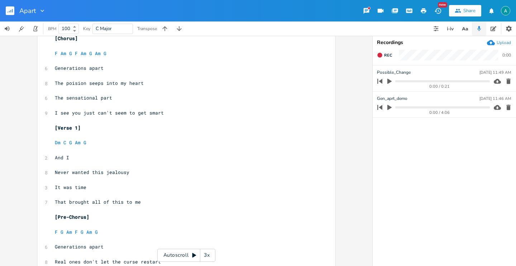
scroll to position [133, 0]
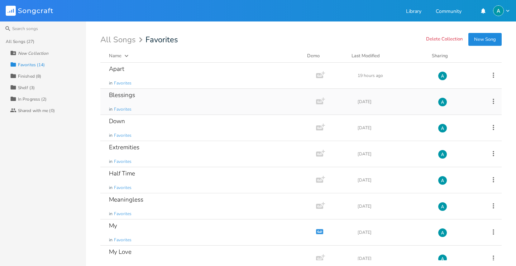
click at [178, 99] on div "Blessings in Favorites" at bounding box center [207, 102] width 196 height 26
click at [170, 157] on div "Extremities in Favorites" at bounding box center [207, 154] width 196 height 26
